Goal: Entertainment & Leisure: Consume media (video, audio)

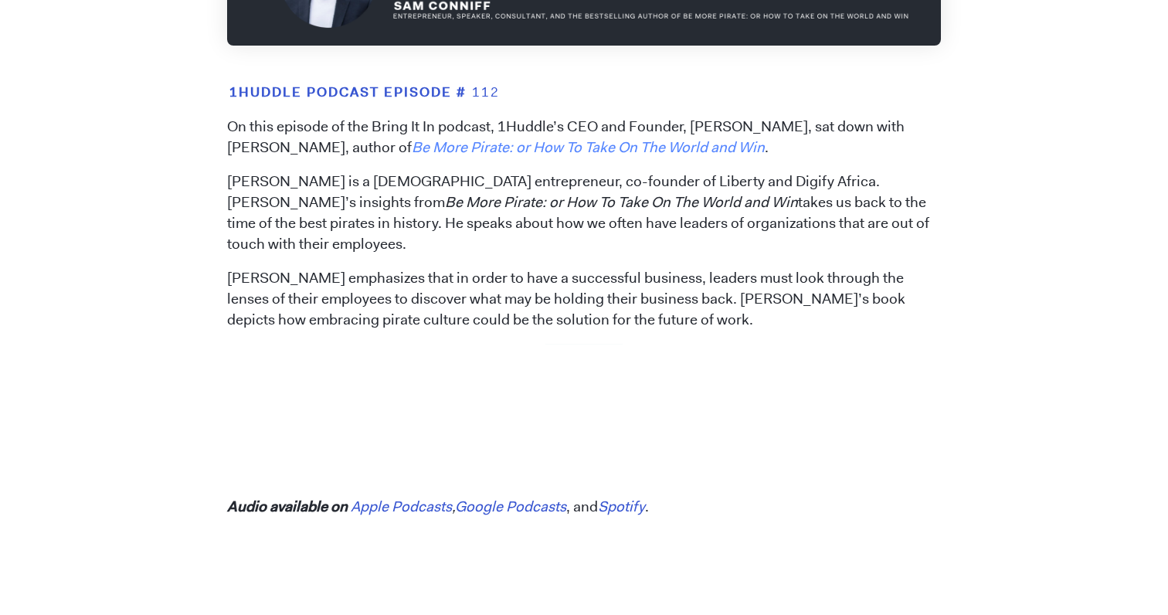
scroll to position [692, 0]
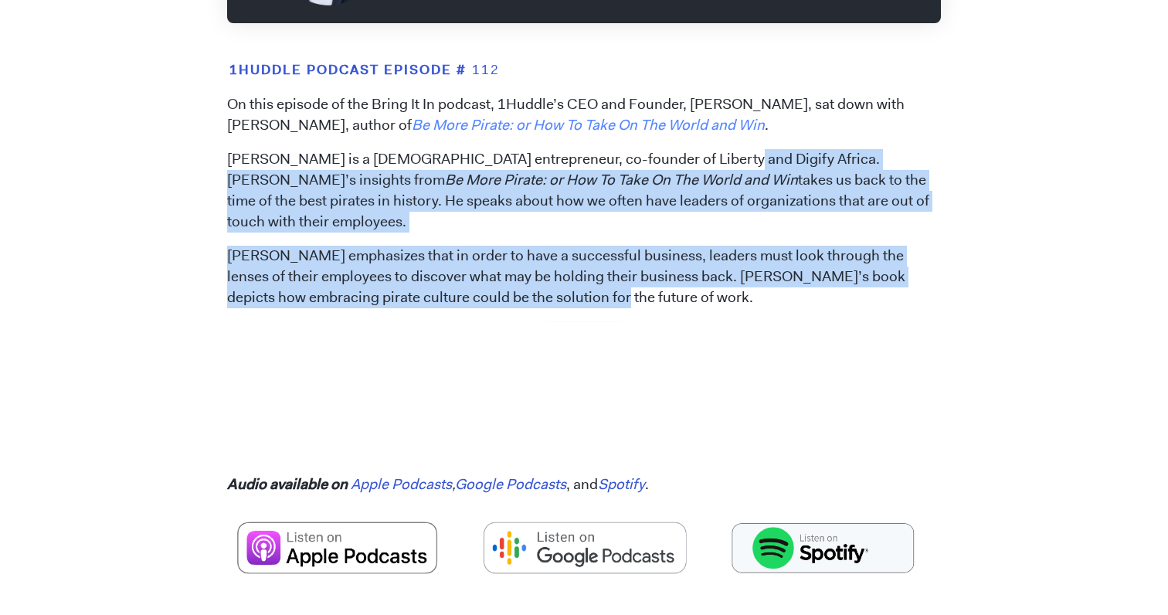
drag, startPoint x: 680, startPoint y: 190, endPoint x: 675, endPoint y: 314, distance: 123.7
click at [675, 308] on p "[PERSON_NAME] emphasizes that in order to have a successful business, leaders m…" at bounding box center [584, 277] width 714 height 63
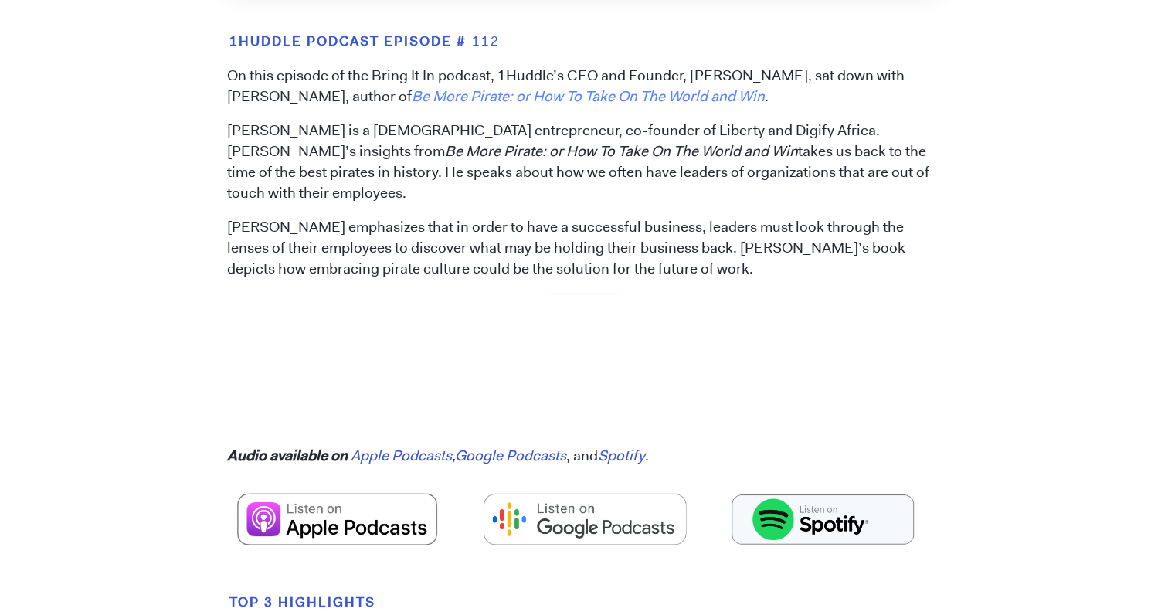
scroll to position [728, 0]
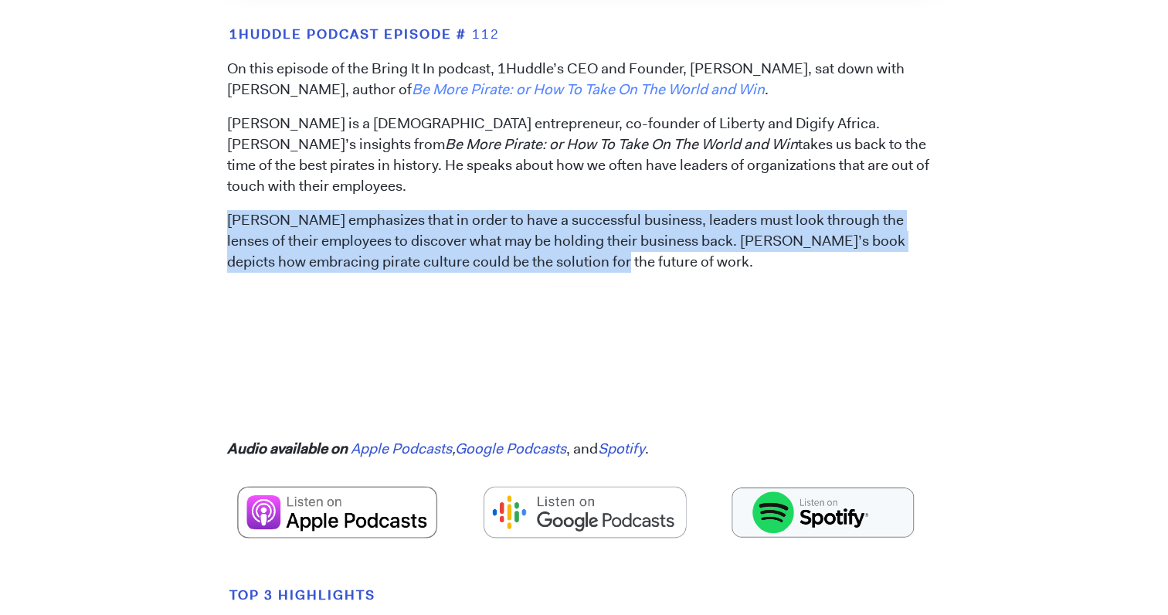
drag, startPoint x: 660, startPoint y: 287, endPoint x: 643, endPoint y: 224, distance: 65.8
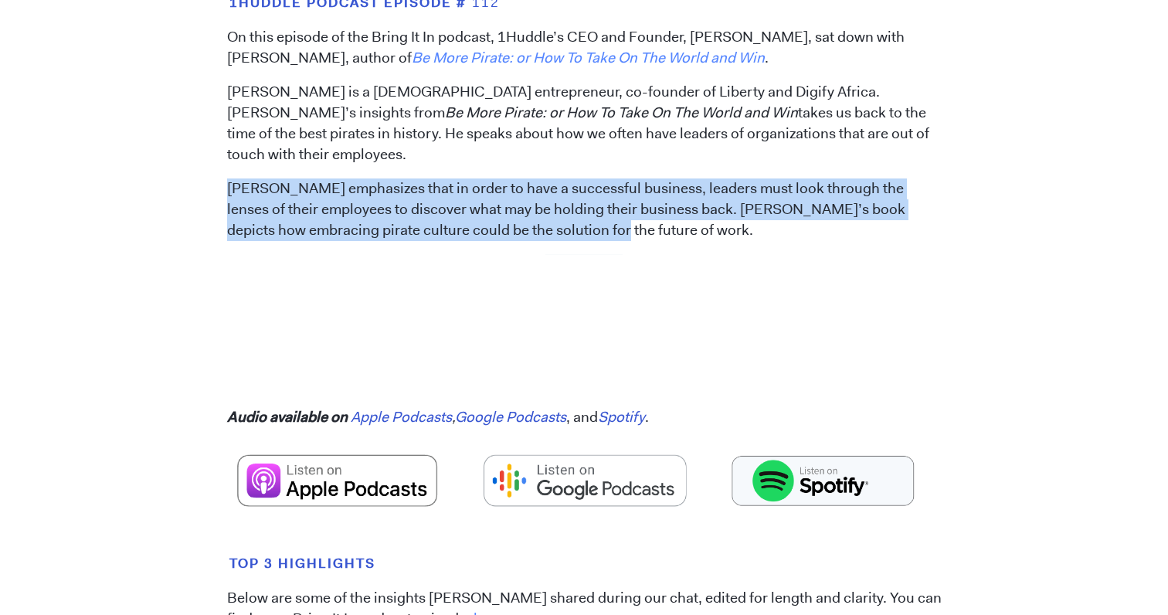
scroll to position [762, 0]
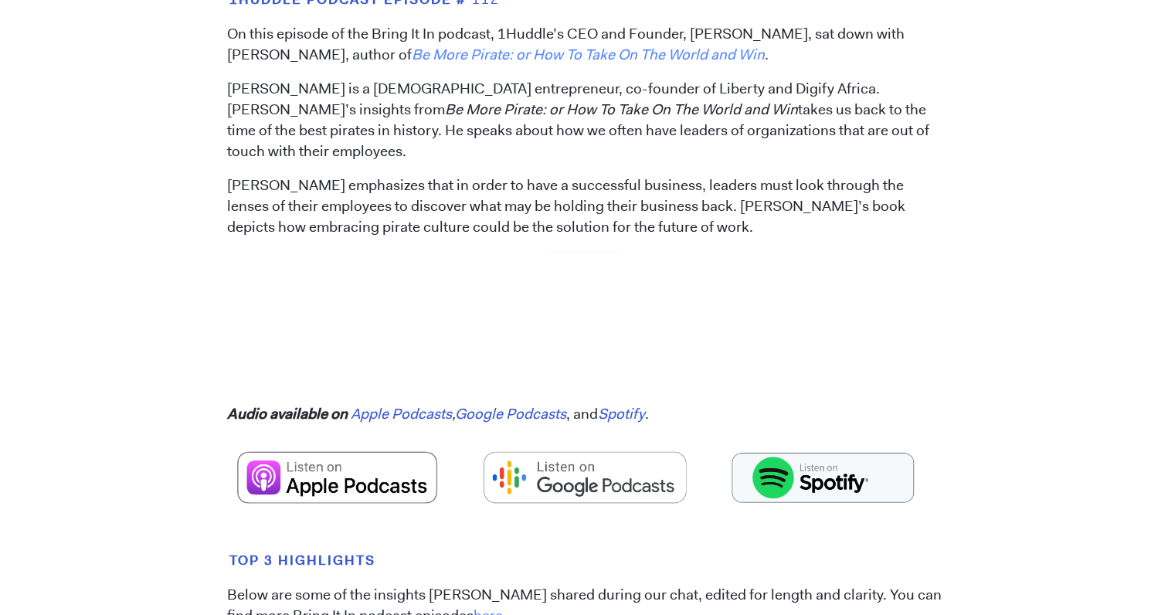
click at [643, 238] on p "[PERSON_NAME] emphasizes that in order to have a successful business, leaders m…" at bounding box center [584, 206] width 714 height 63
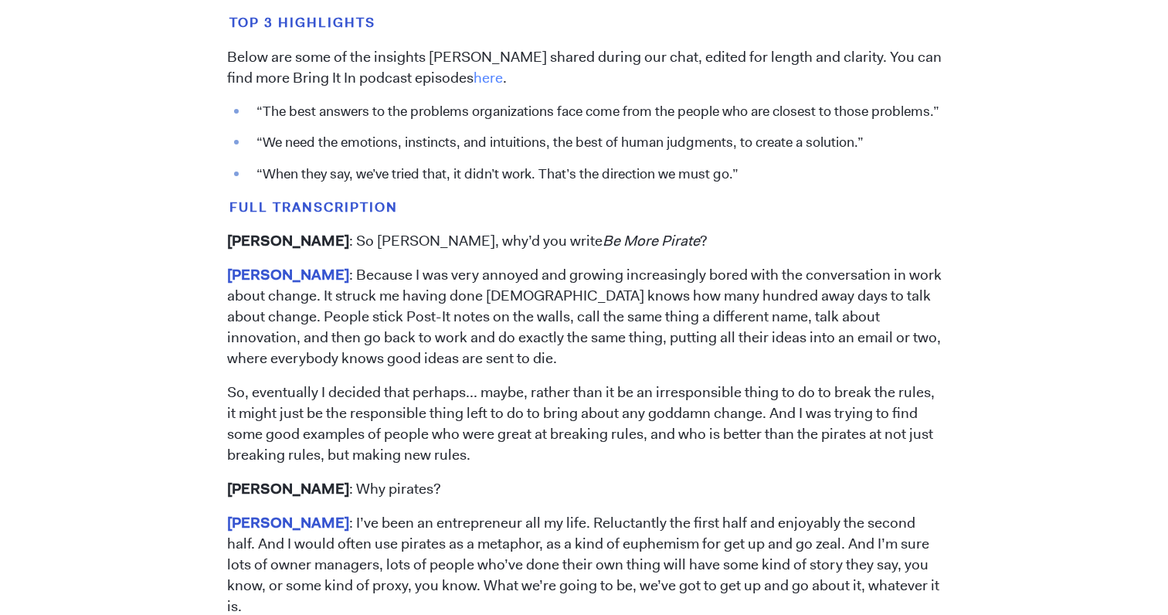
scroll to position [1303, 0]
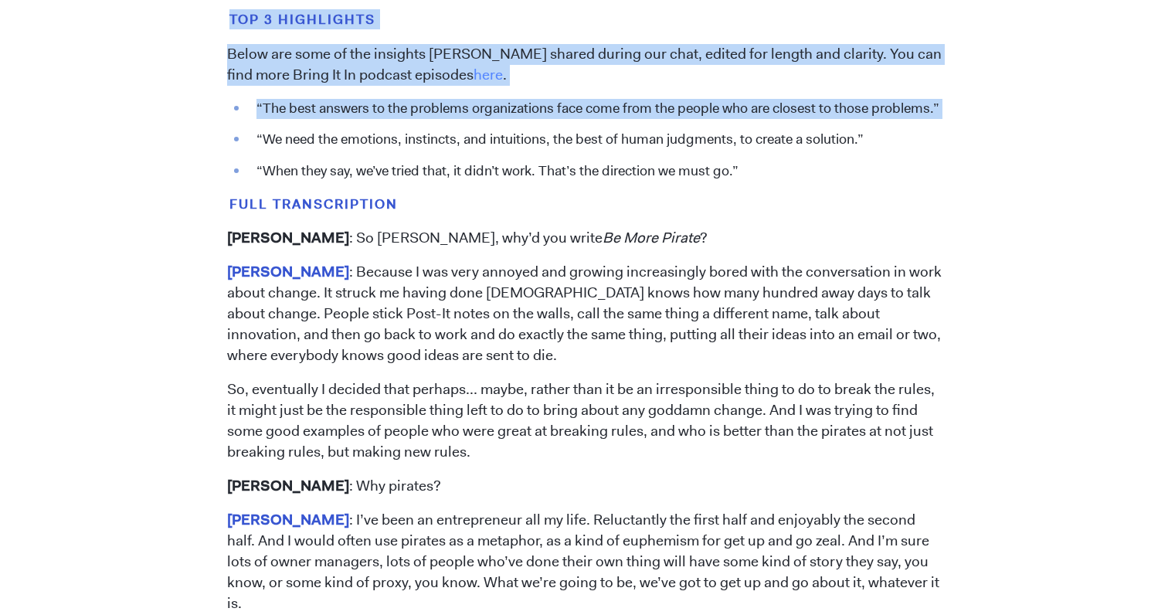
drag, startPoint x: 581, startPoint y: 163, endPoint x: 593, endPoint y: 226, distance: 64.5
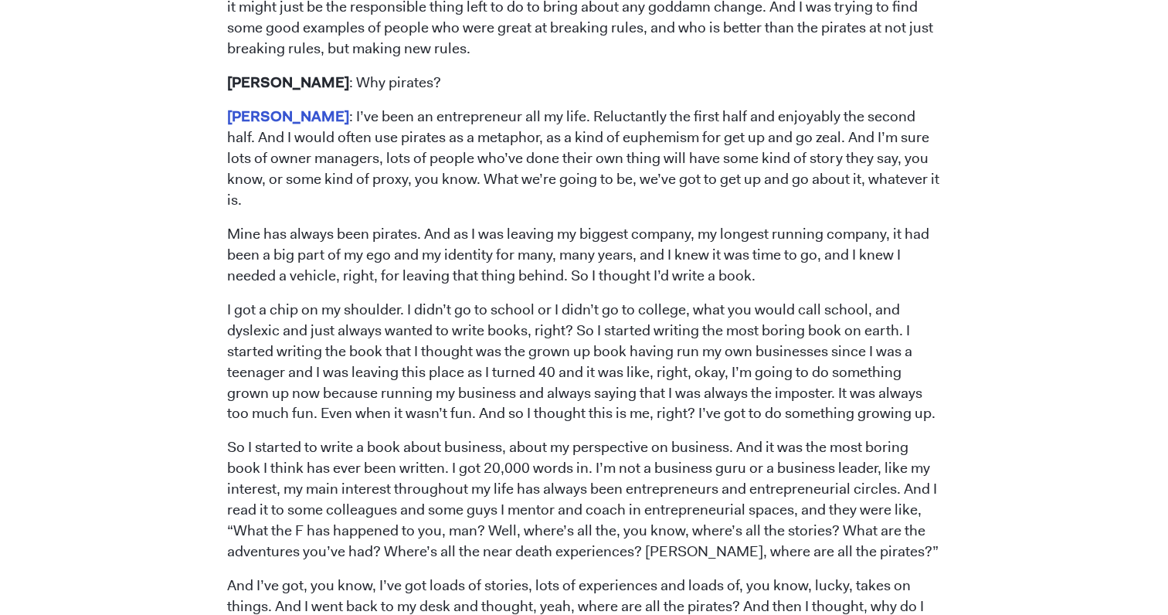
scroll to position [1709, 0]
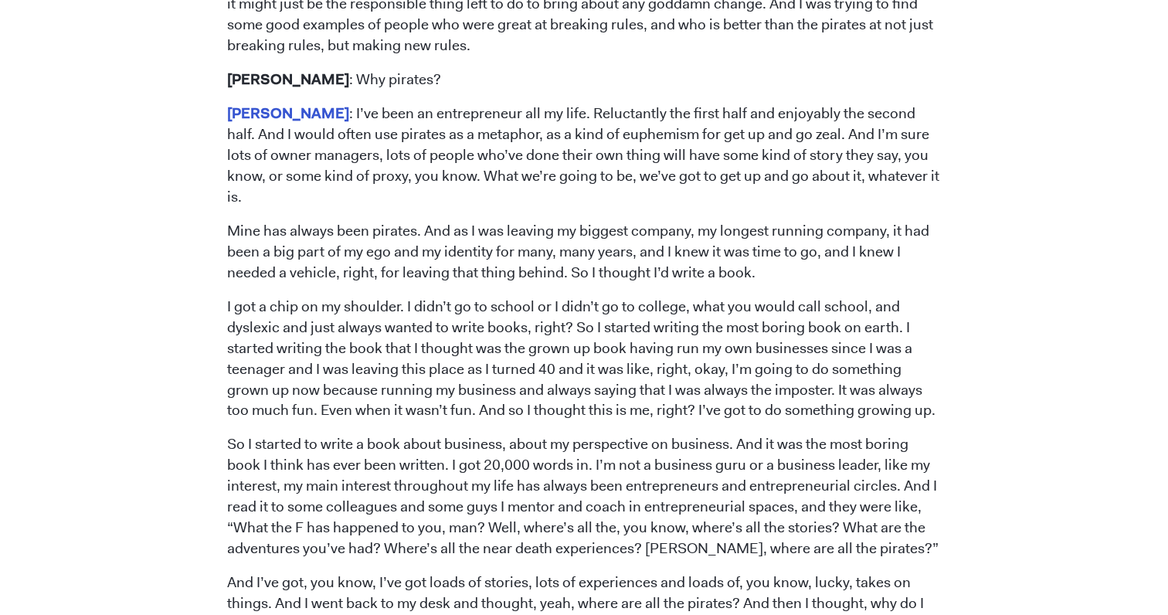
drag, startPoint x: 558, startPoint y: 133, endPoint x: 572, endPoint y: 219, distance: 87.7
click at [572, 208] on p "[PERSON_NAME] : I’ve been an entrepreneur all my life. Reluctantly the first ha…" at bounding box center [584, 156] width 714 height 104
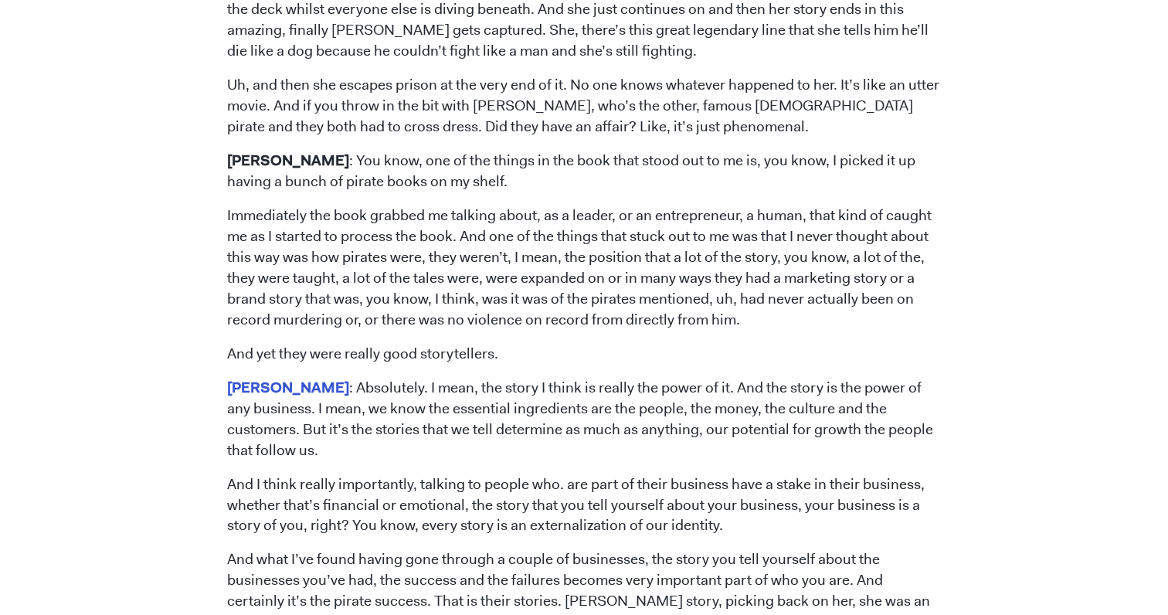
scroll to position [3166, 0]
